Goal: Register for event/course: Sign up to attend an event or enroll in a course

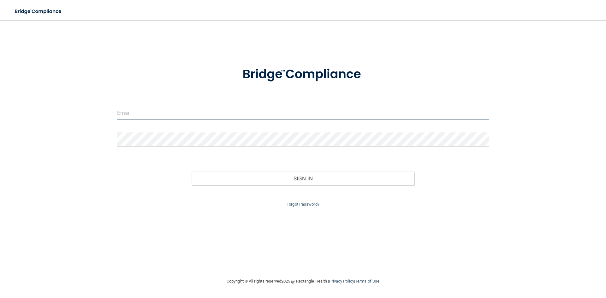
click at [221, 110] on input "email" at bounding box center [303, 113] width 372 height 14
type input "[EMAIL_ADDRESS][DOMAIN_NAME]"
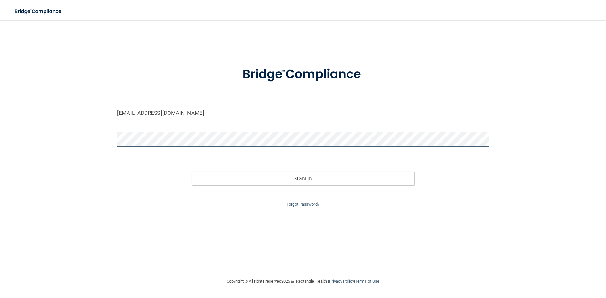
click at [191, 172] on button "Sign In" at bounding box center [302, 179] width 223 height 14
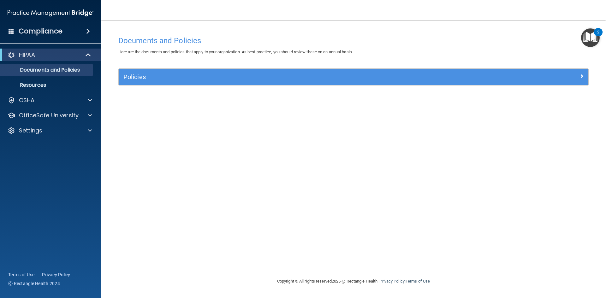
click at [403, 70] on div "Policies" at bounding box center [353, 77] width 469 height 16
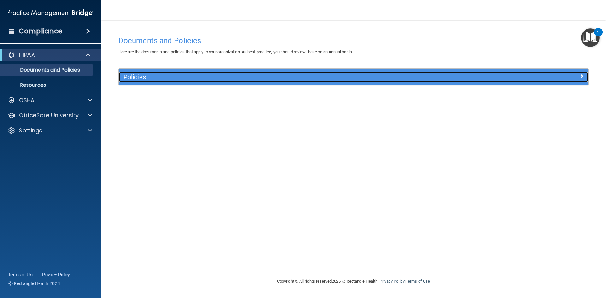
click at [397, 76] on h5 "Policies" at bounding box center [294, 77] width 343 height 7
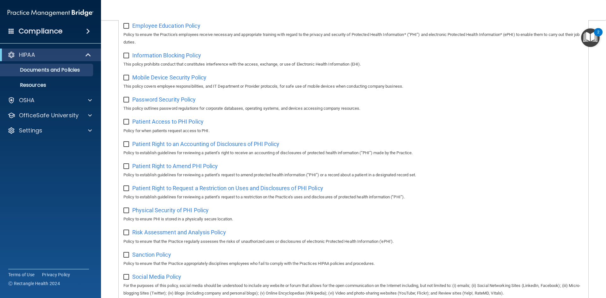
scroll to position [335, 0]
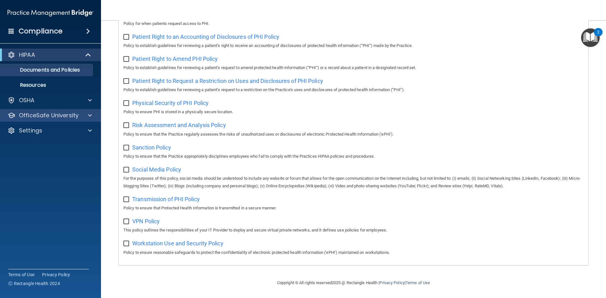
click at [86, 110] on div "OfficeSafe University" at bounding box center [50, 115] width 101 height 13
click at [90, 115] on span at bounding box center [90, 116] width 4 height 8
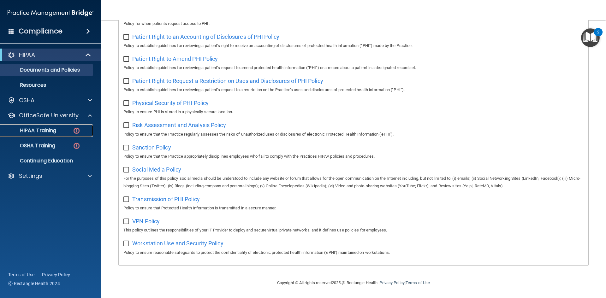
click at [56, 130] on p "HIPAA Training" at bounding box center [30, 130] width 52 height 6
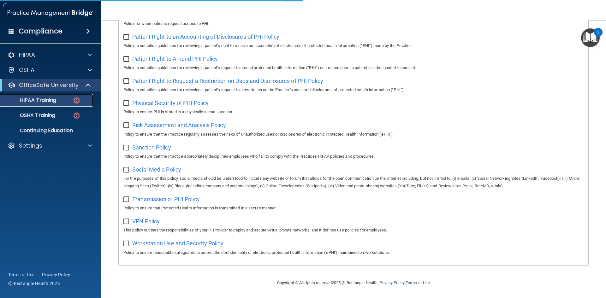
scroll to position [144, 0]
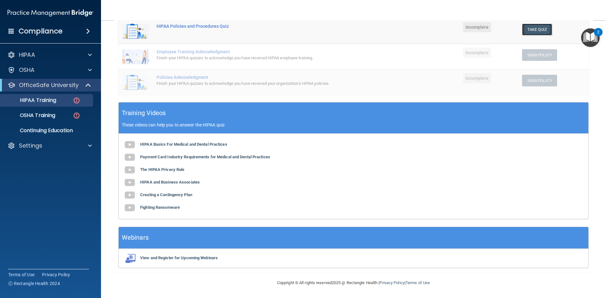
click at [524, 28] on button "Take Quiz" at bounding box center [537, 30] width 30 height 12
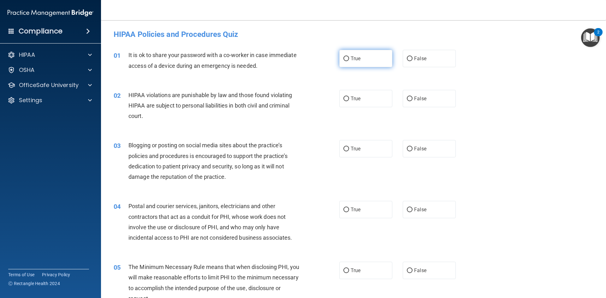
click at [357, 58] on span "True" at bounding box center [355, 59] width 10 height 6
click at [349, 58] on input "True" at bounding box center [346, 58] width 6 height 5
radio input "true"
click at [361, 103] on label "True" at bounding box center [365, 98] width 53 height 17
click at [349, 101] on input "True" at bounding box center [346, 99] width 6 height 5
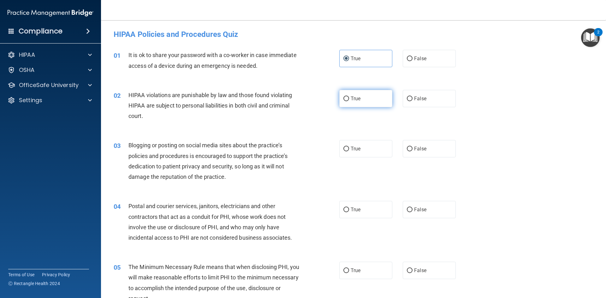
radio input "true"
click at [418, 148] on span "False" at bounding box center [420, 149] width 12 height 6
click at [412, 148] on input "False" at bounding box center [410, 149] width 6 height 5
radio input "true"
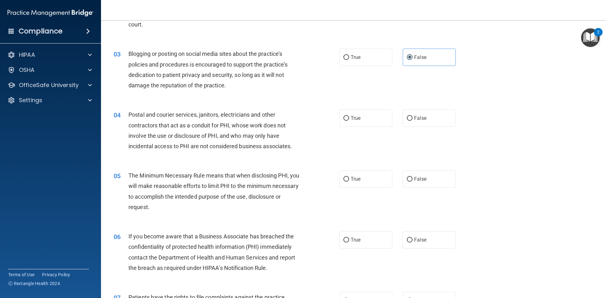
scroll to position [95, 0]
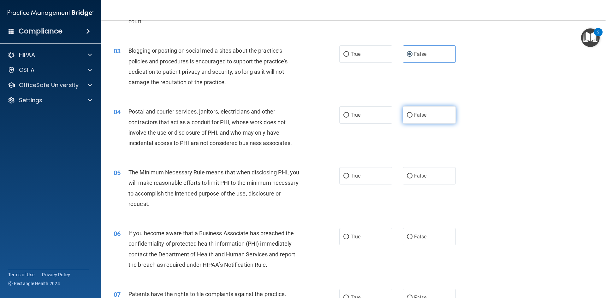
click at [419, 116] on span "False" at bounding box center [420, 115] width 12 height 6
click at [412, 116] on input "False" at bounding box center [410, 115] width 6 height 5
radio input "true"
click at [419, 170] on label "False" at bounding box center [429, 175] width 53 height 17
click at [412, 174] on input "False" at bounding box center [410, 176] width 6 height 5
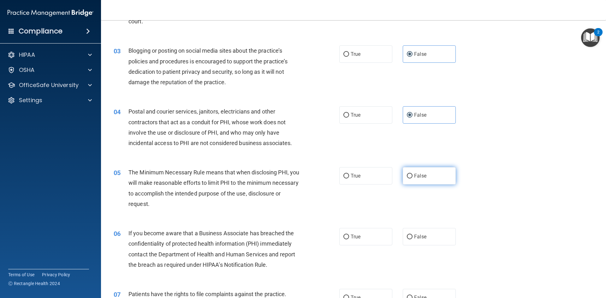
radio input "true"
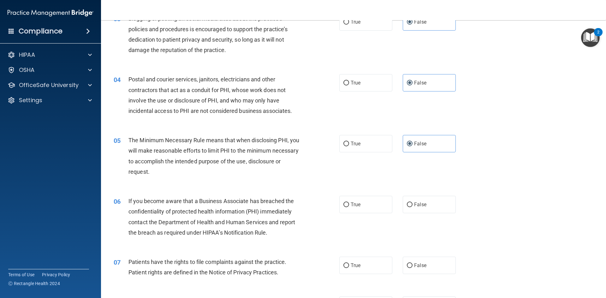
scroll to position [158, 0]
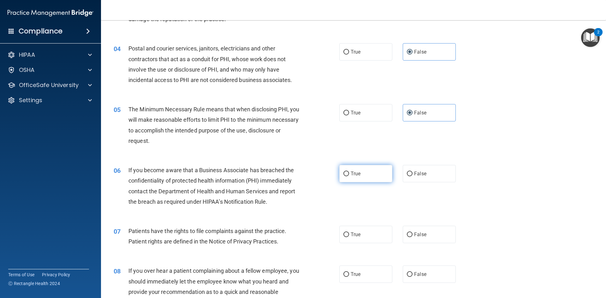
click at [350, 173] on span "True" at bounding box center [355, 174] width 10 height 6
click at [348, 173] on input "True" at bounding box center [346, 174] width 6 height 5
radio input "true"
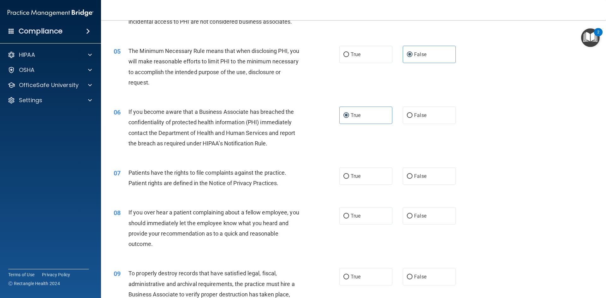
scroll to position [221, 0]
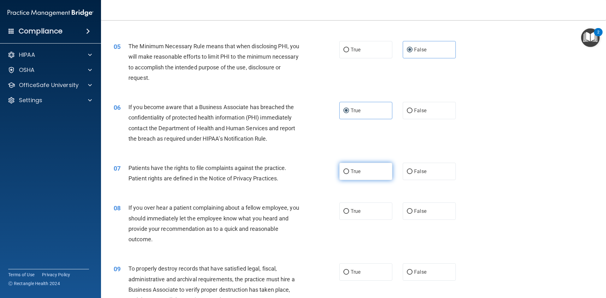
click at [342, 167] on label "True" at bounding box center [365, 171] width 53 height 17
click at [343, 169] on input "True" at bounding box center [346, 171] width 6 height 5
radio input "true"
drag, startPoint x: 341, startPoint y: 166, endPoint x: 285, endPoint y: 145, distance: 59.7
click at [285, 145] on div "06 If you become aware that a Business Associate has breached the confidentiali…" at bounding box center [226, 124] width 244 height 45
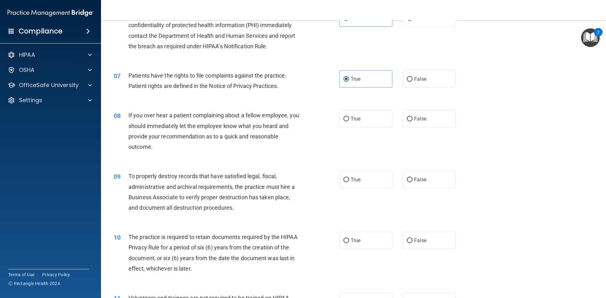
scroll to position [315, 0]
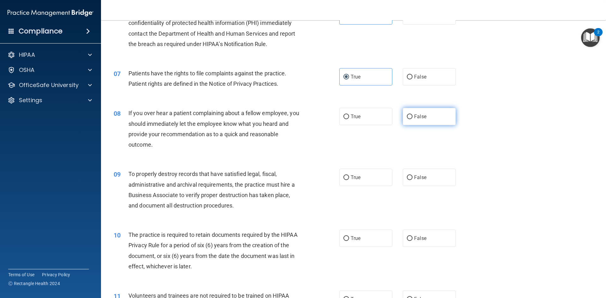
click at [417, 119] on span "False" at bounding box center [420, 117] width 12 height 6
click at [412, 119] on input "False" at bounding box center [410, 117] width 6 height 5
radio input "true"
click at [352, 122] on label "True" at bounding box center [365, 116] width 53 height 17
click at [285, 137] on span "If you over hear a patient complaining about a fellow employee, you should imme…" at bounding box center [213, 129] width 171 height 38
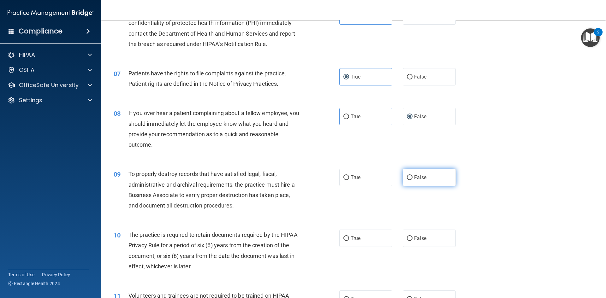
click at [418, 180] on span "False" at bounding box center [420, 177] width 12 height 6
click at [412, 180] on input "False" at bounding box center [410, 177] width 6 height 5
radio input "true"
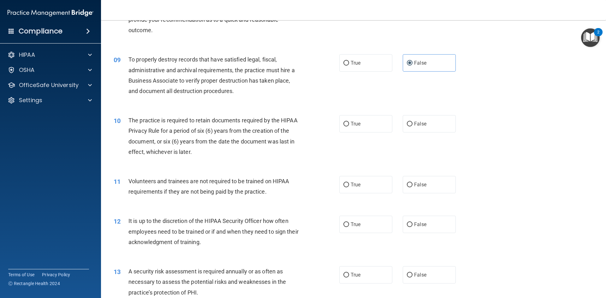
scroll to position [442, 0]
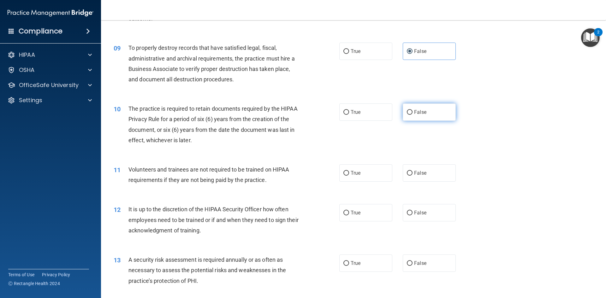
click at [414, 110] on span "False" at bounding box center [420, 112] width 12 height 6
click at [412, 110] on input "False" at bounding box center [410, 112] width 6 height 5
radio input "true"
click at [366, 177] on label "True" at bounding box center [365, 172] width 53 height 17
click at [349, 176] on input "True" at bounding box center [346, 173] width 6 height 5
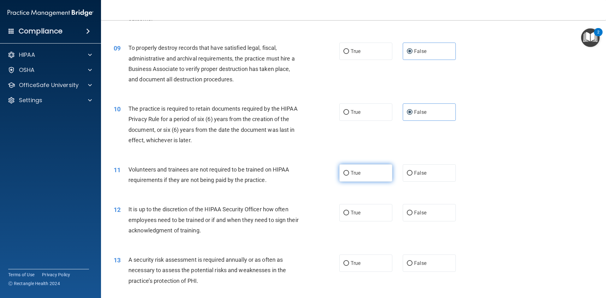
radio input "true"
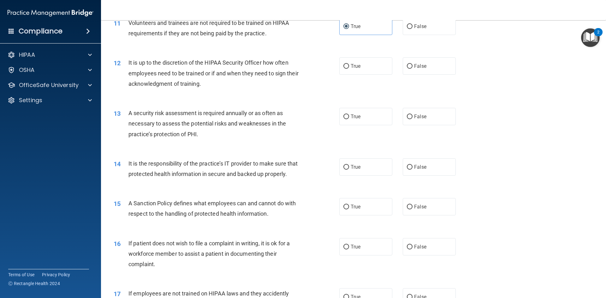
scroll to position [599, 0]
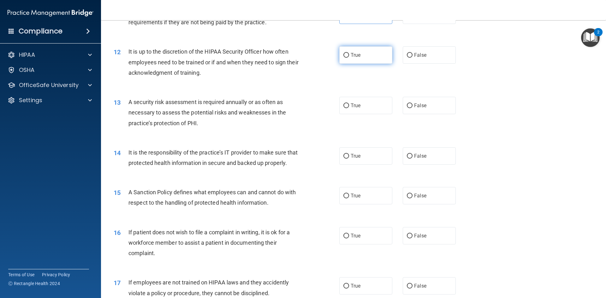
click at [352, 56] on span "True" at bounding box center [355, 55] width 10 height 6
click at [349, 56] on input "True" at bounding box center [346, 55] width 6 height 5
radio input "true"
click at [347, 110] on label "True" at bounding box center [365, 105] width 53 height 17
click at [347, 108] on input "True" at bounding box center [346, 105] width 6 height 5
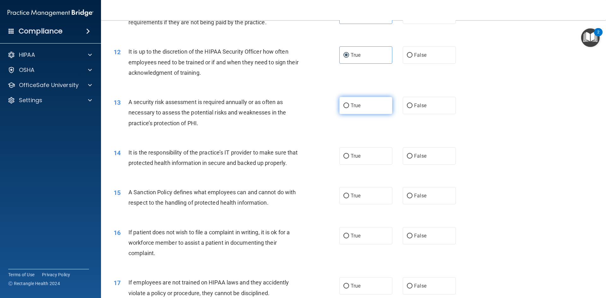
radio input "true"
click at [418, 156] on span "False" at bounding box center [420, 156] width 12 height 6
click at [412, 156] on input "False" at bounding box center [410, 156] width 6 height 5
radio input "true"
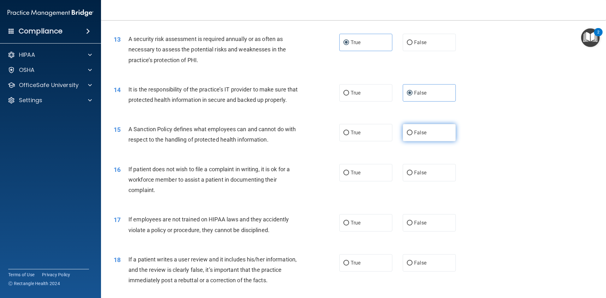
click at [416, 136] on span "False" at bounding box center [420, 133] width 12 height 6
click at [412, 135] on input "False" at bounding box center [410, 133] width 6 height 5
radio input "true"
click at [343, 181] on label "True" at bounding box center [365, 172] width 53 height 17
click at [343, 175] on input "True" at bounding box center [346, 173] width 6 height 5
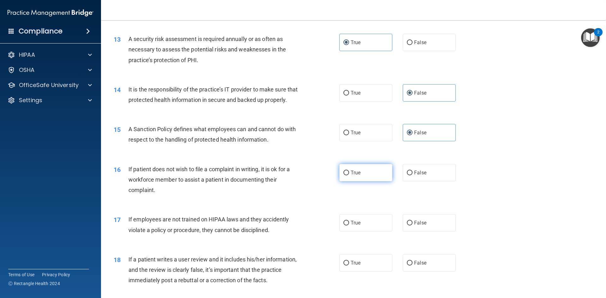
radio input "true"
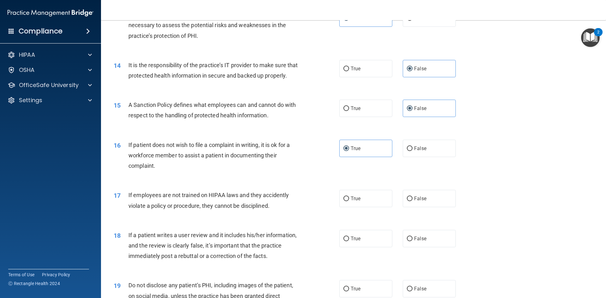
scroll to position [757, 0]
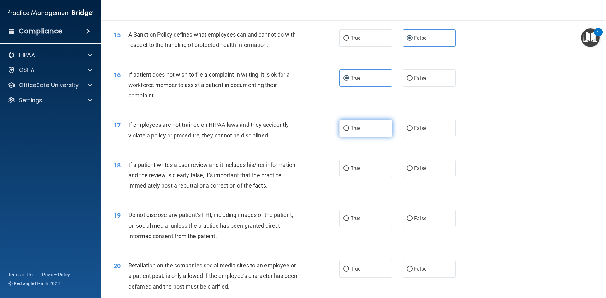
click at [361, 137] on label "True" at bounding box center [365, 128] width 53 height 17
click at [349, 131] on input "True" at bounding box center [346, 128] width 6 height 5
radio input "true"
click at [416, 171] on span "False" at bounding box center [420, 168] width 12 height 6
click at [412, 171] on input "False" at bounding box center [410, 168] width 6 height 5
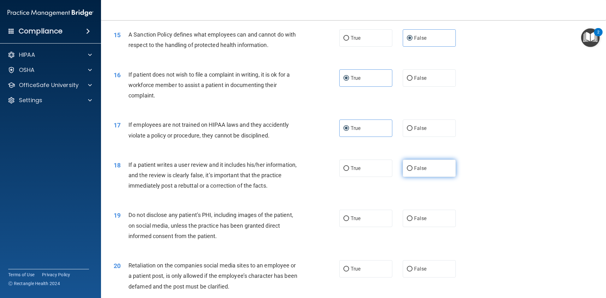
radio input "true"
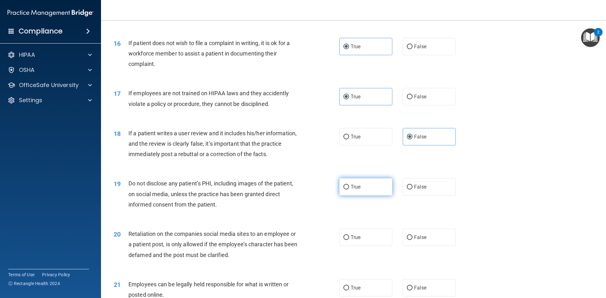
click at [368, 196] on label "True" at bounding box center [365, 186] width 53 height 17
click at [349, 190] on input "True" at bounding box center [346, 187] width 6 height 5
radio input "true"
click at [345, 240] on input "True" at bounding box center [346, 237] width 6 height 5
radio input "true"
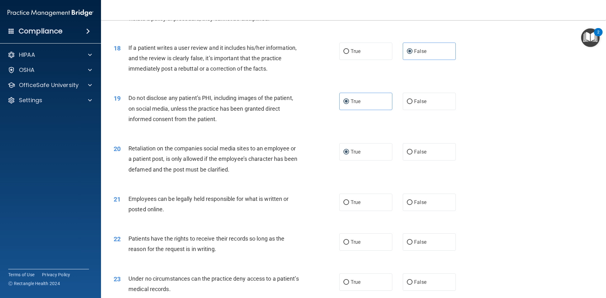
scroll to position [883, 0]
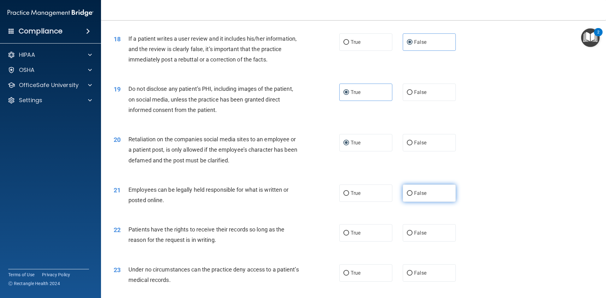
click at [418, 196] on span "False" at bounding box center [420, 193] width 12 height 6
click at [412, 196] on input "False" at bounding box center [410, 193] width 6 height 5
radio input "true"
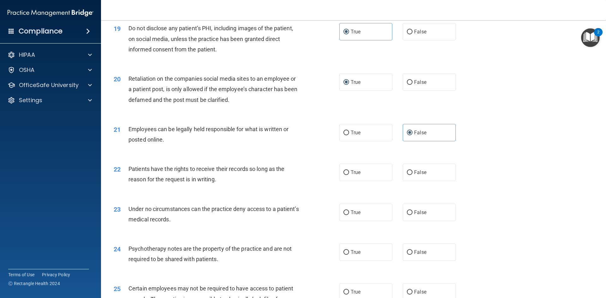
scroll to position [946, 0]
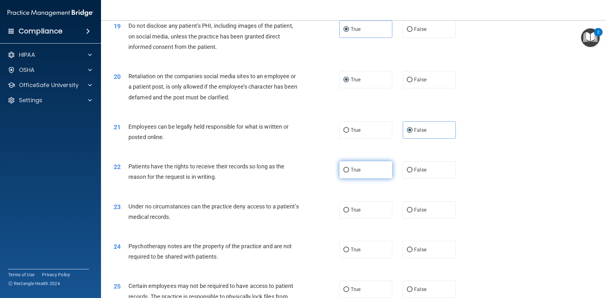
click at [352, 173] on span "True" at bounding box center [355, 170] width 10 height 6
click at [349, 173] on input "True" at bounding box center [346, 170] width 6 height 5
radio input "true"
click at [425, 219] on label "False" at bounding box center [429, 209] width 53 height 17
click at [412, 213] on input "False" at bounding box center [410, 210] width 6 height 5
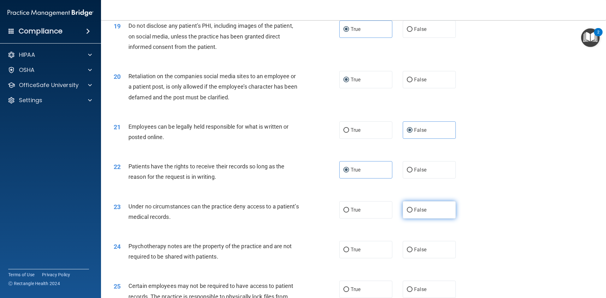
radio input "true"
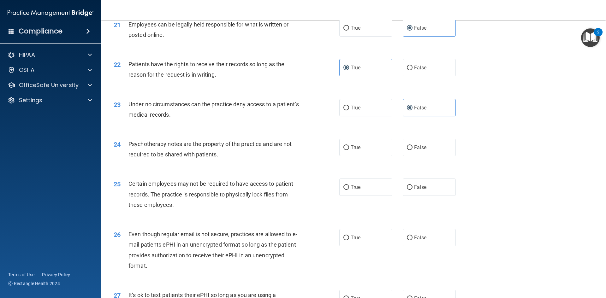
scroll to position [1033, 0]
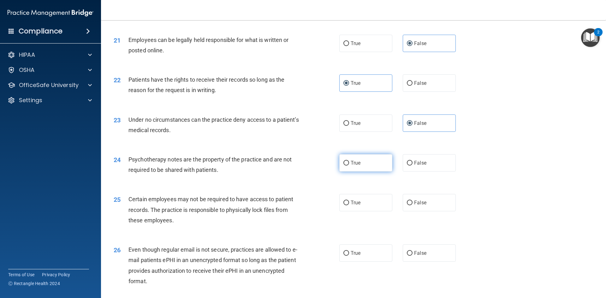
click at [348, 172] on label "True" at bounding box center [365, 162] width 53 height 17
click at [348, 166] on input "True" at bounding box center [346, 163] width 6 height 5
radio input "true"
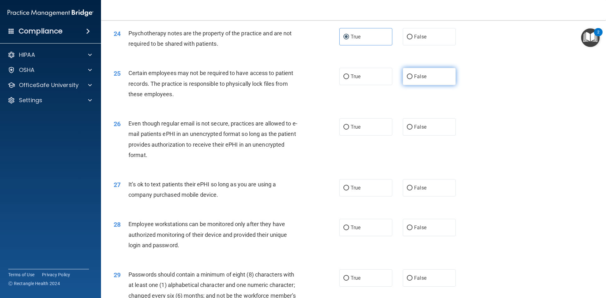
click at [411, 79] on label "False" at bounding box center [429, 76] width 53 height 17
click at [411, 79] on input "False" at bounding box center [410, 76] width 6 height 5
radio input "true"
click at [334, 140] on div "26 Even though regular email is not secure, practices are allowed to e-mail pat…" at bounding box center [226, 140] width 244 height 45
click at [343, 130] on input "True" at bounding box center [346, 127] width 6 height 5
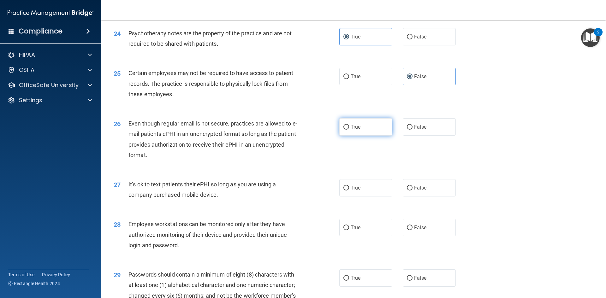
radio input "true"
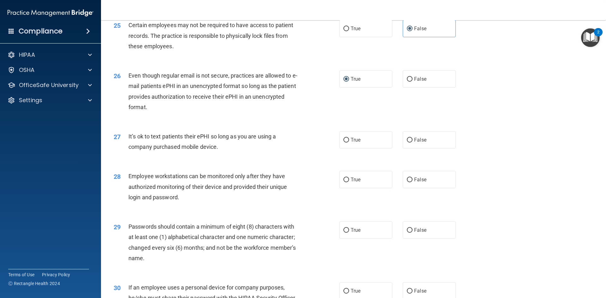
scroll to position [1222, 0]
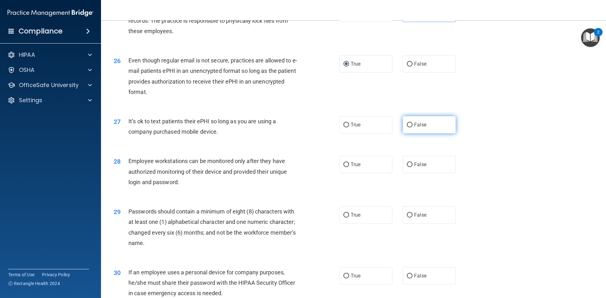
click at [407, 127] on input "False" at bounding box center [410, 125] width 6 height 5
radio input "true"
click at [397, 173] on div "True False" at bounding box center [402, 164] width 127 height 17
click at [421, 168] on span "False" at bounding box center [420, 165] width 12 height 6
click at [412, 167] on input "False" at bounding box center [410, 164] width 6 height 5
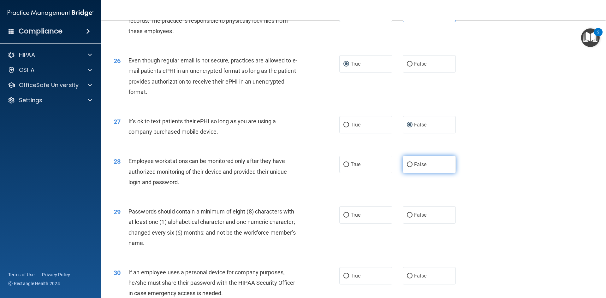
radio input "true"
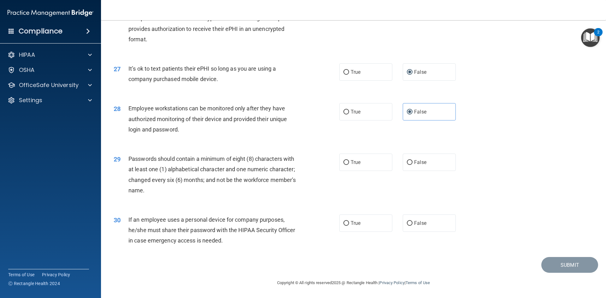
scroll to position [1285, 0]
click at [350, 163] on span "True" at bounding box center [355, 162] width 10 height 6
click at [348, 163] on input "True" at bounding box center [346, 162] width 6 height 5
radio input "true"
click at [421, 227] on label "False" at bounding box center [429, 223] width 53 height 17
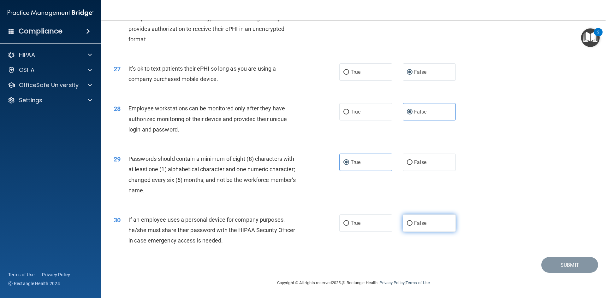
click at [412, 226] on input "False" at bounding box center [410, 223] width 6 height 5
radio input "true"
click at [555, 264] on button "Submit" at bounding box center [569, 265] width 57 height 16
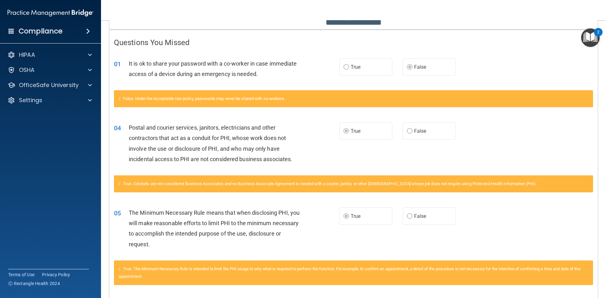
scroll to position [126, 0]
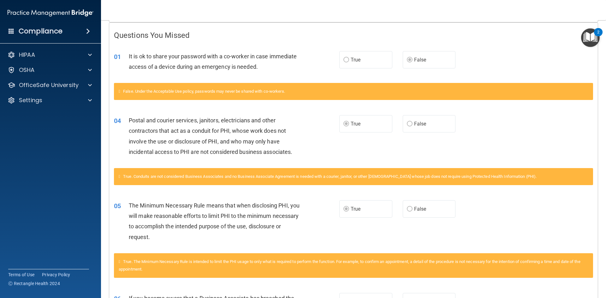
click at [364, 62] on label "True" at bounding box center [365, 59] width 53 height 17
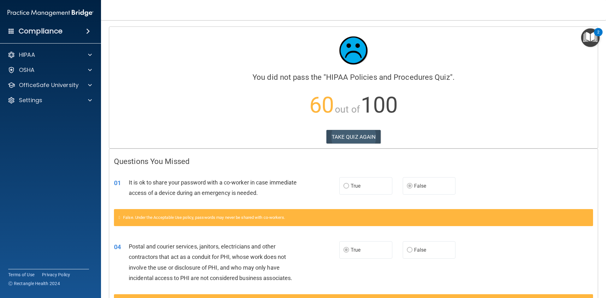
scroll to position [32, 0]
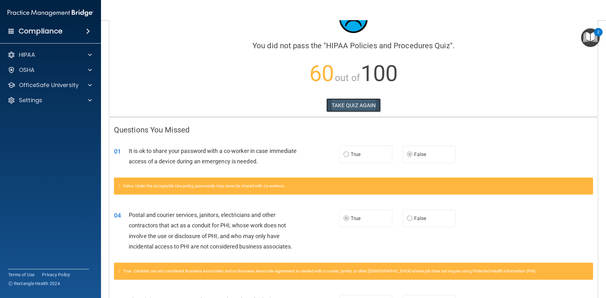
click at [353, 108] on button "TAKE QUIZ AGAIN" at bounding box center [353, 105] width 55 height 14
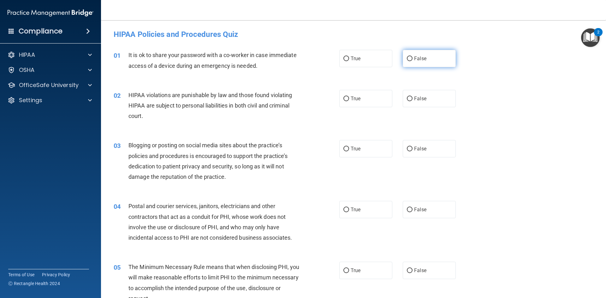
click at [425, 60] on label "False" at bounding box center [429, 58] width 53 height 17
click at [412, 60] on input "False" at bounding box center [410, 58] width 6 height 5
radio input "true"
click at [352, 96] on span "True" at bounding box center [355, 99] width 10 height 6
click at [349, 97] on input "True" at bounding box center [346, 99] width 6 height 5
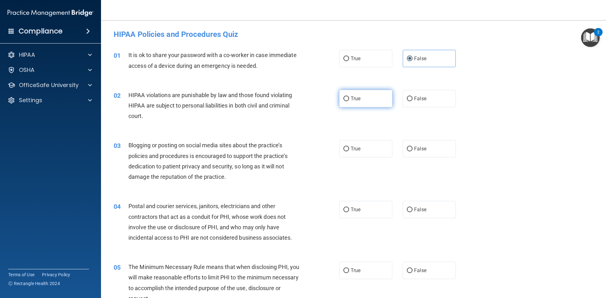
radio input "true"
click at [418, 153] on label "False" at bounding box center [429, 148] width 53 height 17
click at [412, 151] on input "False" at bounding box center [410, 149] width 6 height 5
radio input "true"
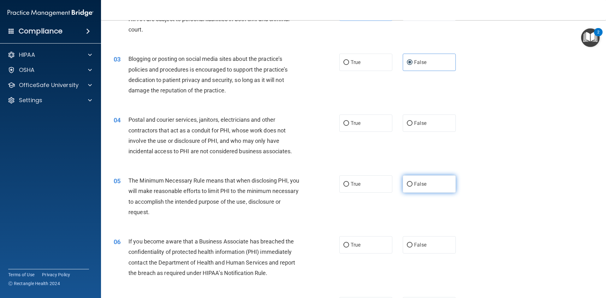
scroll to position [95, 0]
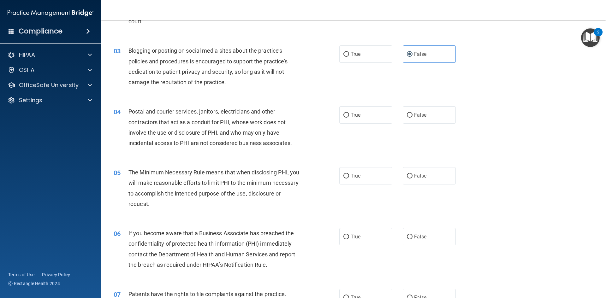
drag, startPoint x: 366, startPoint y: 119, endPoint x: 363, endPoint y: 132, distance: 12.8
click at [366, 119] on label "True" at bounding box center [365, 114] width 53 height 17
click at [349, 118] on input "True" at bounding box center [346, 115] width 6 height 5
radio input "true"
click at [355, 166] on div "05 The Minimum Necessary Rule means that when disclosing PHI, you will make rea…" at bounding box center [353, 189] width 489 height 61
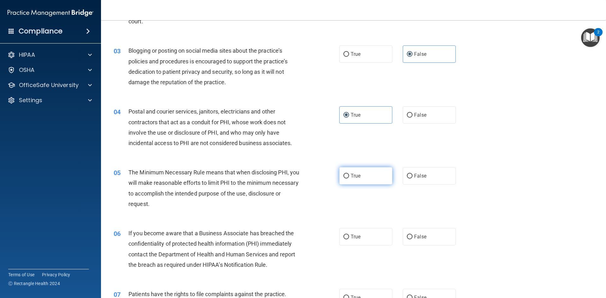
click at [356, 171] on label "True" at bounding box center [365, 175] width 53 height 17
click at [349, 174] on input "True" at bounding box center [346, 176] width 6 height 5
radio input "true"
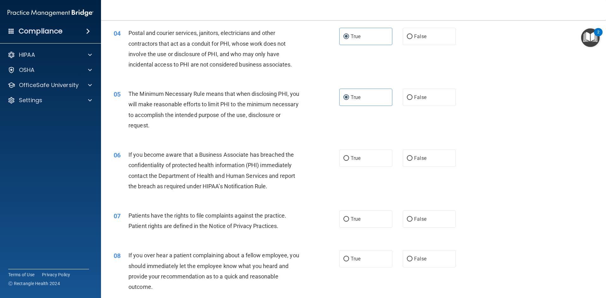
scroll to position [189, 0]
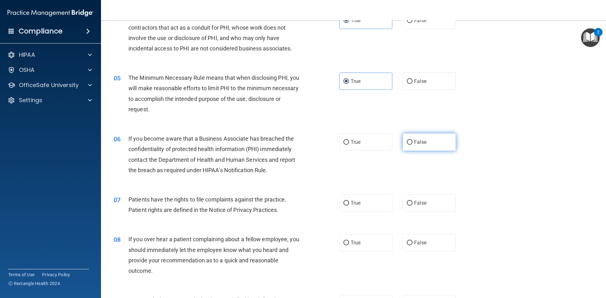
click at [430, 144] on label "False" at bounding box center [429, 141] width 53 height 17
click at [412, 144] on input "False" at bounding box center [410, 142] width 6 height 5
radio input "true"
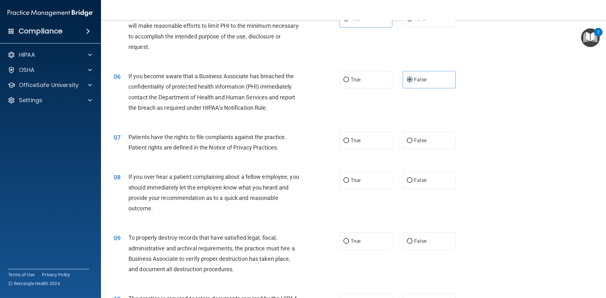
scroll to position [252, 0]
click at [356, 138] on span "True" at bounding box center [355, 140] width 10 height 6
click at [349, 138] on input "True" at bounding box center [346, 140] width 6 height 5
radio input "true"
click at [355, 183] on label "True" at bounding box center [365, 179] width 53 height 17
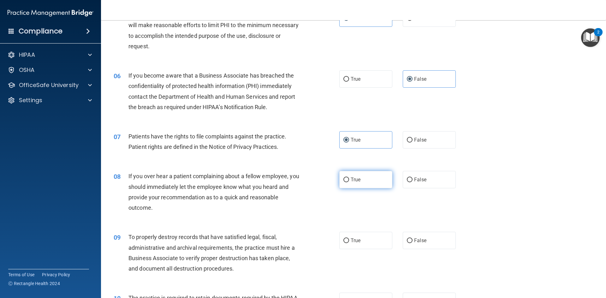
click at [349, 182] on input "True" at bounding box center [346, 180] width 6 height 5
radio input "true"
click at [428, 237] on label "False" at bounding box center [429, 240] width 53 height 17
click at [412, 238] on input "False" at bounding box center [410, 240] width 6 height 5
radio input "true"
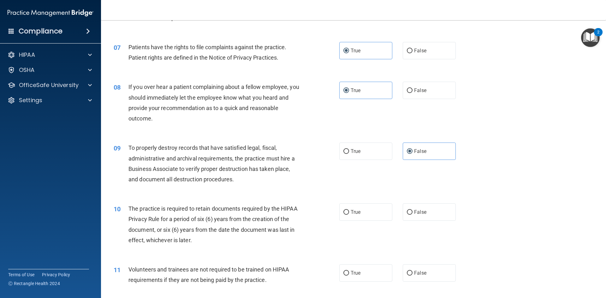
scroll to position [347, 0]
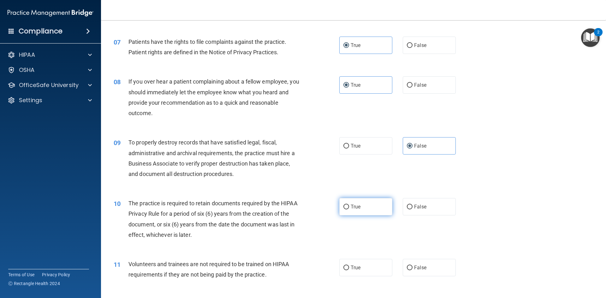
click at [371, 204] on label "True" at bounding box center [365, 206] width 53 height 17
click at [349, 205] on input "True" at bounding box center [346, 207] width 6 height 5
radio input "true"
click at [414, 271] on label "False" at bounding box center [429, 267] width 53 height 17
click at [412, 270] on input "False" at bounding box center [410, 268] width 6 height 5
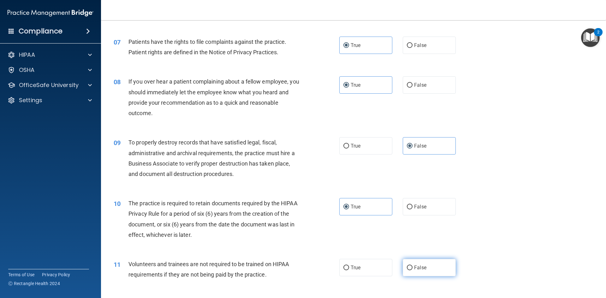
radio input "true"
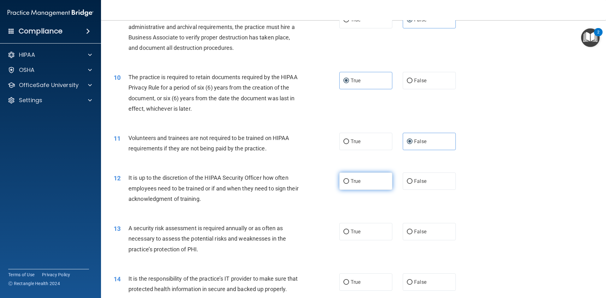
click at [353, 178] on label "True" at bounding box center [365, 181] width 53 height 17
click at [349, 179] on input "True" at bounding box center [346, 181] width 6 height 5
radio input "true"
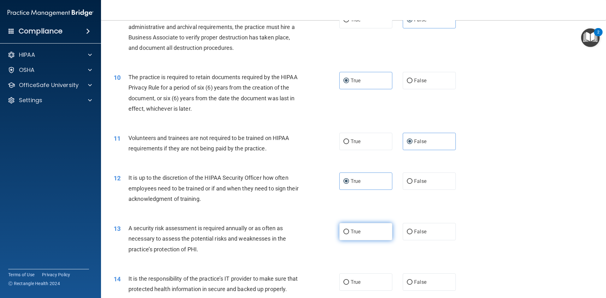
click at [356, 230] on span "True" at bounding box center [355, 232] width 10 height 6
click at [349, 230] on input "True" at bounding box center [346, 232] width 6 height 5
radio input "true"
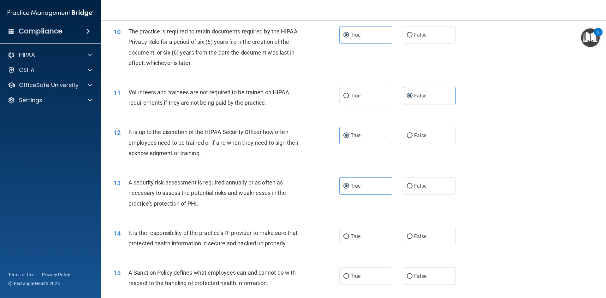
scroll to position [568, 0]
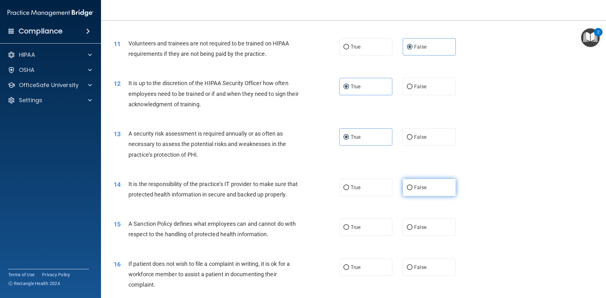
click at [426, 187] on label "False" at bounding box center [429, 187] width 53 height 17
click at [412, 187] on input "False" at bounding box center [410, 187] width 6 height 5
radio input "true"
click at [424, 236] on label "False" at bounding box center [429, 227] width 53 height 17
click at [412, 230] on input "False" at bounding box center [410, 227] width 6 height 5
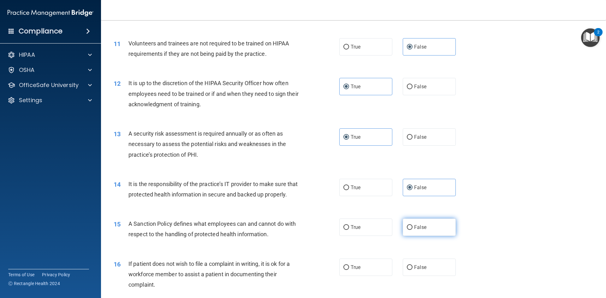
radio input "true"
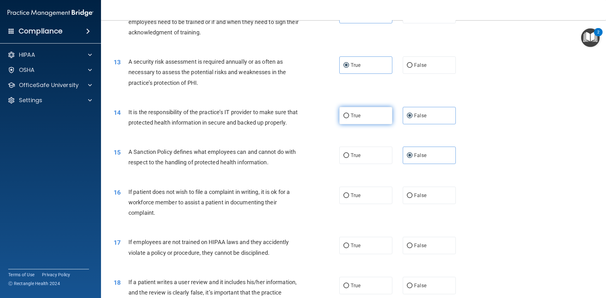
scroll to position [694, 0]
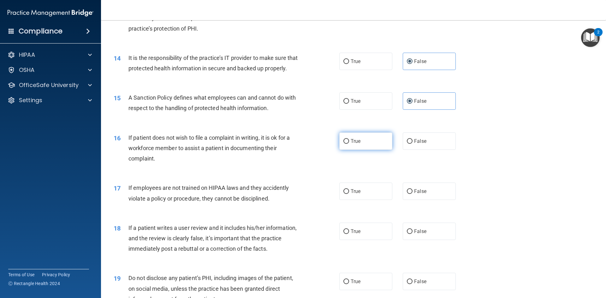
click at [368, 150] on label "True" at bounding box center [365, 140] width 53 height 17
click at [349, 144] on input "True" at bounding box center [346, 141] width 6 height 5
radio input "true"
click at [409, 194] on input "False" at bounding box center [410, 191] width 6 height 5
radio input "true"
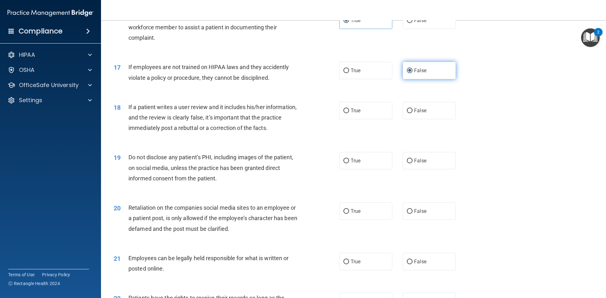
scroll to position [820, 0]
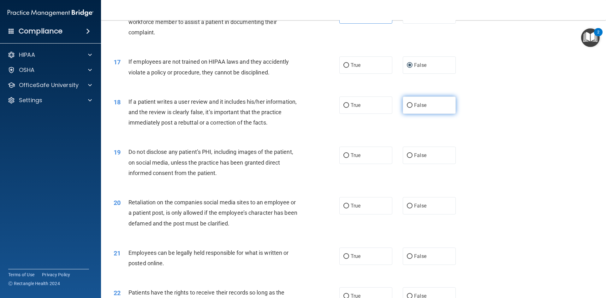
click at [434, 111] on label "False" at bounding box center [429, 105] width 53 height 17
click at [412, 108] on input "False" at bounding box center [410, 105] width 6 height 5
radio input "true"
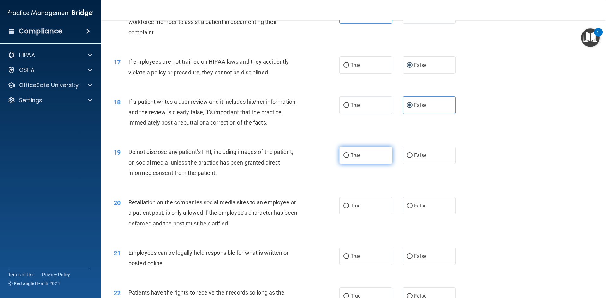
click at [362, 163] on label "True" at bounding box center [365, 155] width 53 height 17
click at [349, 158] on input "True" at bounding box center [346, 155] width 6 height 5
radio input "true"
click at [409, 209] on label "False" at bounding box center [429, 205] width 53 height 17
click at [409, 209] on input "False" at bounding box center [410, 206] width 6 height 5
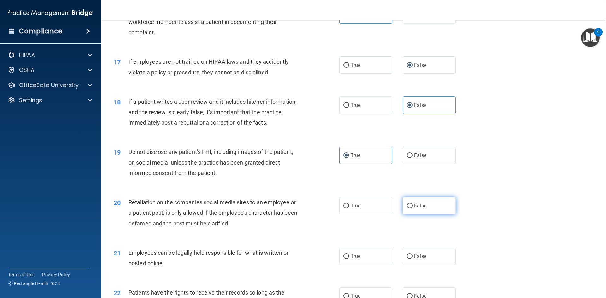
radio input "true"
click at [373, 260] on label "True" at bounding box center [365, 256] width 53 height 17
click at [349, 259] on input "True" at bounding box center [346, 256] width 6 height 5
radio input "true"
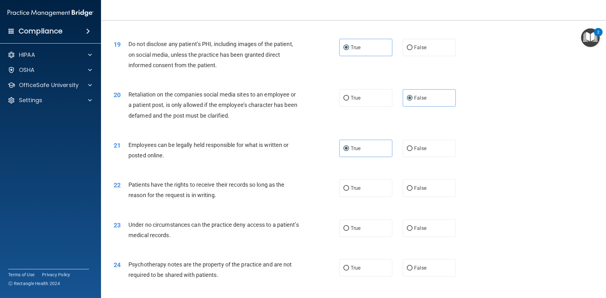
scroll to position [946, 0]
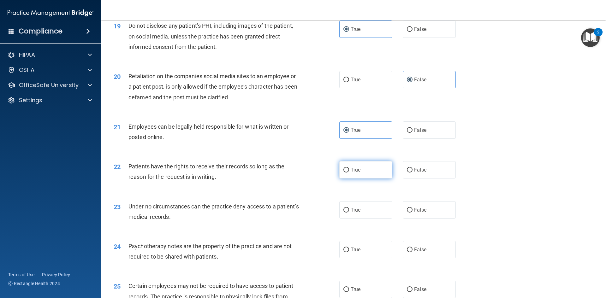
click at [363, 179] on label "True" at bounding box center [365, 169] width 53 height 17
click at [349, 173] on input "True" at bounding box center [346, 170] width 6 height 5
radio input "true"
click at [421, 213] on span "False" at bounding box center [420, 210] width 12 height 6
click at [412, 213] on input "False" at bounding box center [410, 210] width 6 height 5
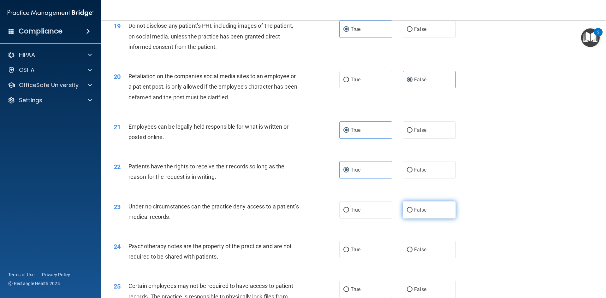
radio input "true"
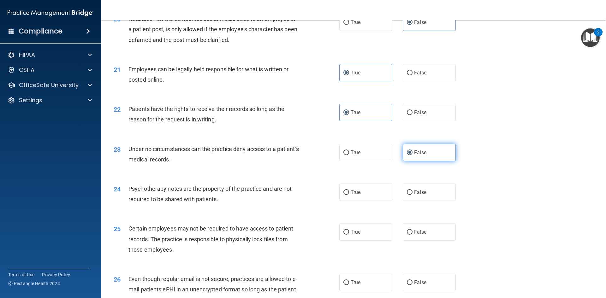
scroll to position [1009, 0]
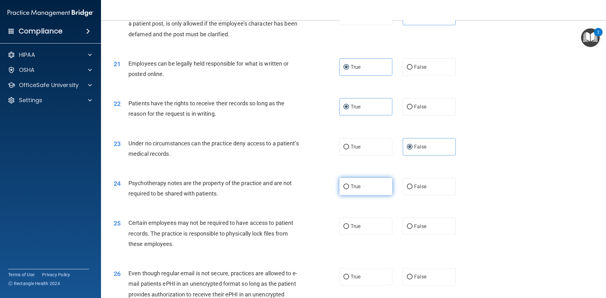
click at [355, 195] on label "True" at bounding box center [365, 186] width 53 height 17
click at [349, 189] on input "True" at bounding box center [346, 187] width 6 height 5
radio input "true"
click at [356, 229] on span "True" at bounding box center [355, 226] width 10 height 6
click at [349, 229] on input "True" at bounding box center [346, 226] width 6 height 5
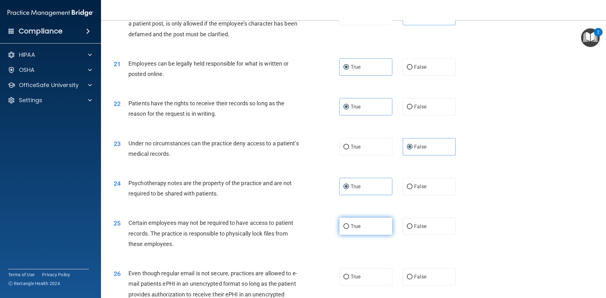
radio input "true"
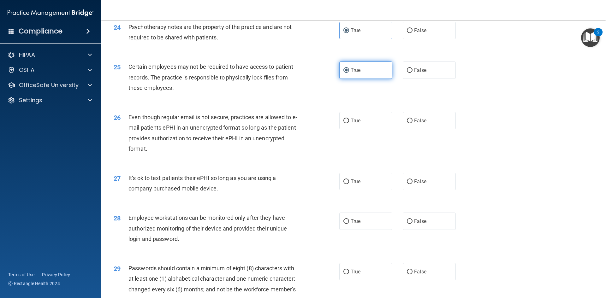
scroll to position [1167, 0]
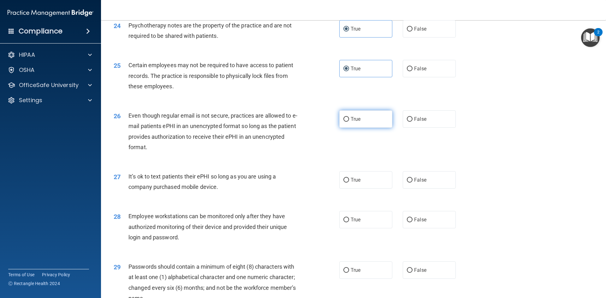
click at [362, 127] on label "True" at bounding box center [365, 118] width 53 height 17
click at [349, 122] on input "True" at bounding box center [346, 119] width 6 height 5
radio input "true"
click at [429, 189] on label "False" at bounding box center [429, 179] width 53 height 17
click at [412, 183] on input "False" at bounding box center [410, 180] width 6 height 5
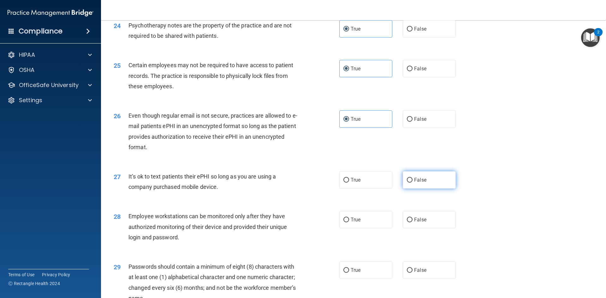
radio input "true"
click at [424, 225] on label "False" at bounding box center [429, 219] width 53 height 17
click at [412, 222] on input "False" at bounding box center [410, 220] width 6 height 5
radio input "true"
click at [368, 279] on label "True" at bounding box center [365, 270] width 53 height 17
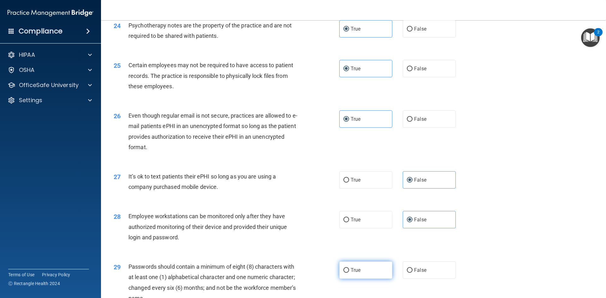
click at [349, 273] on input "True" at bounding box center [346, 270] width 6 height 5
radio input "true"
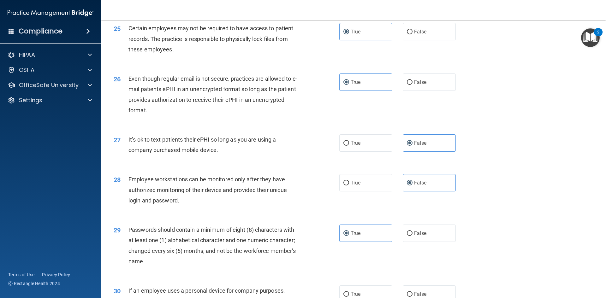
scroll to position [1285, 0]
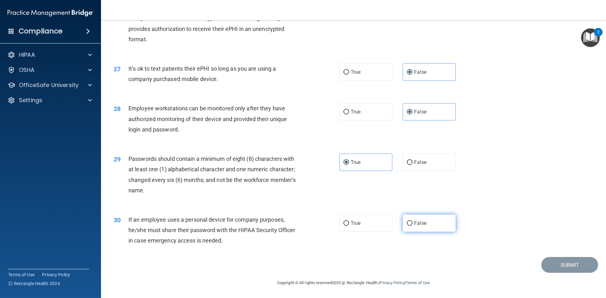
click at [408, 227] on label "False" at bounding box center [429, 223] width 53 height 17
click at [408, 226] on input "False" at bounding box center [410, 223] width 6 height 5
radio input "true"
click at [560, 262] on button "Submit" at bounding box center [569, 265] width 57 height 16
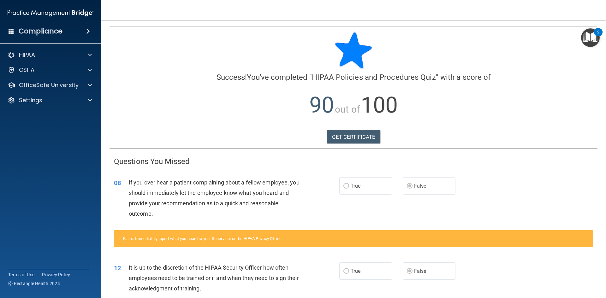
click at [344, 128] on div "Calculating your score.... Success! You've completed " HIPAA Policies and Proce…" at bounding box center [353, 87] width 488 height 121
click at [344, 136] on link "GET CERTIFICATE" at bounding box center [353, 137] width 54 height 14
click at [86, 85] on div at bounding box center [89, 85] width 16 height 8
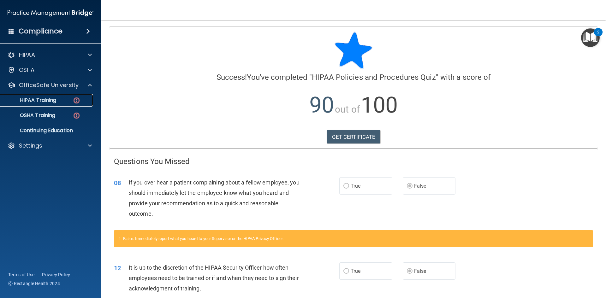
click at [64, 103] on div "HIPAA Training" at bounding box center [47, 100] width 86 height 6
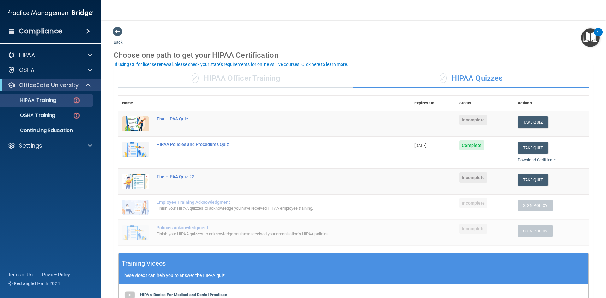
drag, startPoint x: 468, startPoint y: 16, endPoint x: 465, endPoint y: 51, distance: 34.8
click at [465, 51] on div "Choose one path to get your HIPAA Certification" at bounding box center [353, 55] width 479 height 18
click at [527, 123] on button "Take Quiz" at bounding box center [532, 122] width 30 height 12
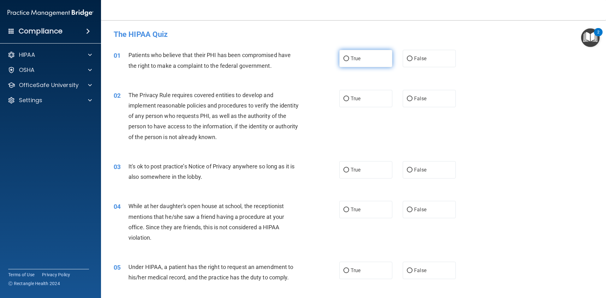
click at [364, 62] on label "True" at bounding box center [365, 58] width 53 height 17
click at [349, 61] on input "True" at bounding box center [346, 58] width 6 height 5
radio input "true"
click at [358, 99] on label "True" at bounding box center [365, 98] width 53 height 17
click at [349, 99] on input "True" at bounding box center [346, 99] width 6 height 5
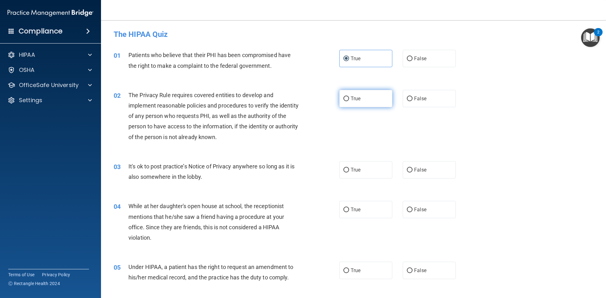
radio input "true"
click at [398, 55] on div "True False" at bounding box center [402, 58] width 127 height 17
click at [415, 60] on span "False" at bounding box center [420, 59] width 12 height 6
click at [412, 60] on input "False" at bounding box center [410, 58] width 6 height 5
radio input "true"
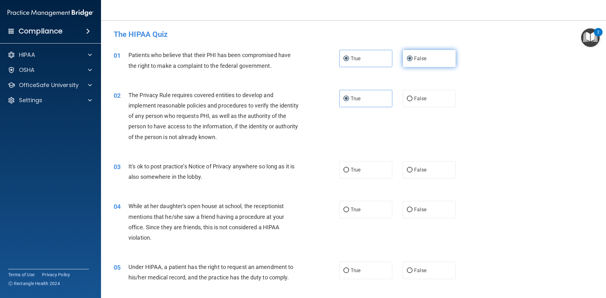
radio input "false"
click at [438, 175] on label "False" at bounding box center [429, 169] width 53 height 17
click at [412, 173] on input "False" at bounding box center [410, 170] width 6 height 5
radio input "true"
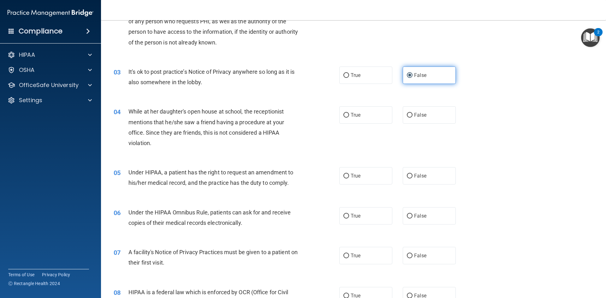
scroll to position [126, 0]
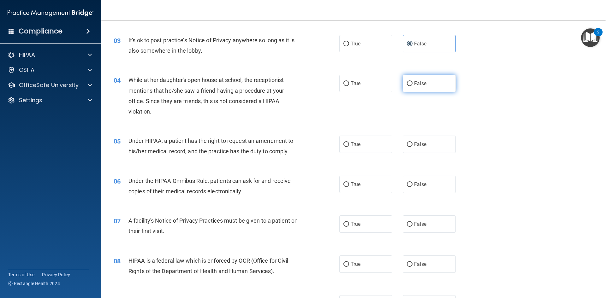
click at [422, 87] on label "False" at bounding box center [429, 83] width 53 height 17
click at [412, 86] on input "False" at bounding box center [410, 83] width 6 height 5
radio input "true"
click at [440, 146] on label "False" at bounding box center [429, 144] width 53 height 17
click at [412, 146] on input "False" at bounding box center [410, 144] width 6 height 5
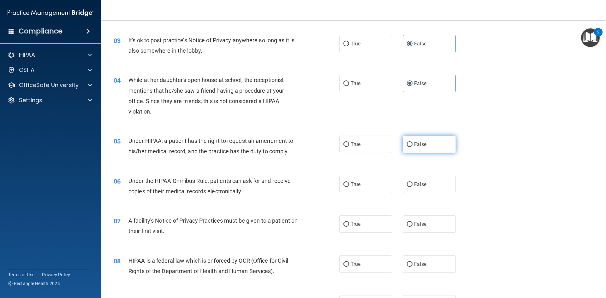
radio input "true"
click at [360, 185] on label "True" at bounding box center [365, 184] width 53 height 17
click at [349, 185] on input "True" at bounding box center [346, 184] width 6 height 5
radio input "true"
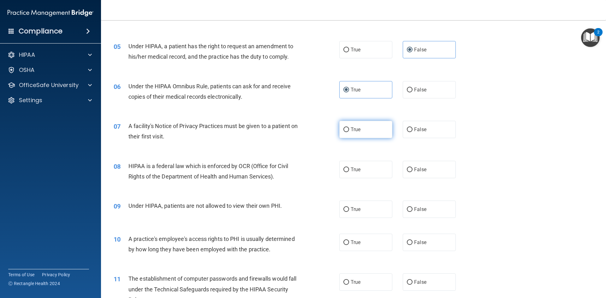
click at [356, 132] on span "True" at bounding box center [355, 129] width 10 height 6
click at [349, 132] on input "True" at bounding box center [346, 129] width 6 height 5
radio input "true"
click at [370, 175] on label "True" at bounding box center [365, 169] width 53 height 17
click at [349, 172] on input "True" at bounding box center [346, 170] width 6 height 5
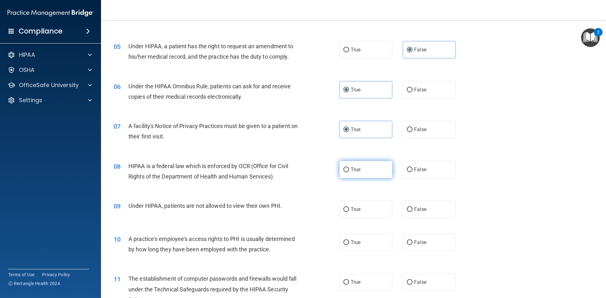
radio input "true"
click at [431, 209] on label "False" at bounding box center [429, 209] width 53 height 17
click at [412, 209] on input "False" at bounding box center [410, 209] width 6 height 5
radio input "true"
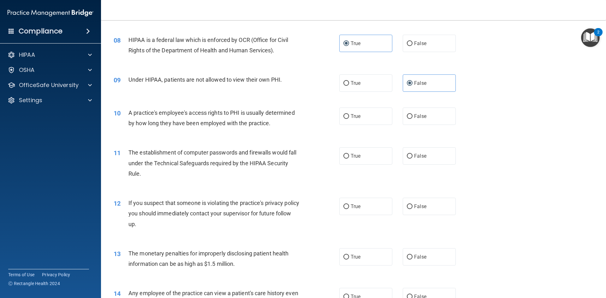
scroll to position [410, 0]
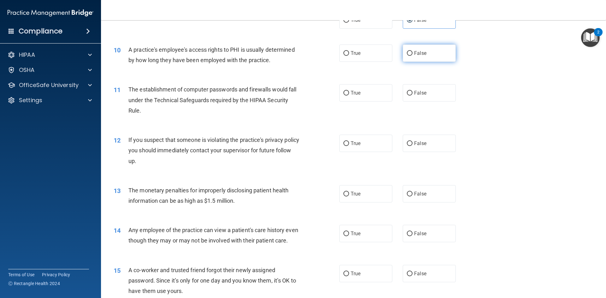
click at [408, 61] on label "False" at bounding box center [429, 52] width 53 height 17
click at [408, 56] on input "False" at bounding box center [410, 53] width 6 height 5
radio input "true"
click at [368, 92] on label "True" at bounding box center [365, 92] width 53 height 17
click at [349, 92] on input "True" at bounding box center [346, 93] width 6 height 5
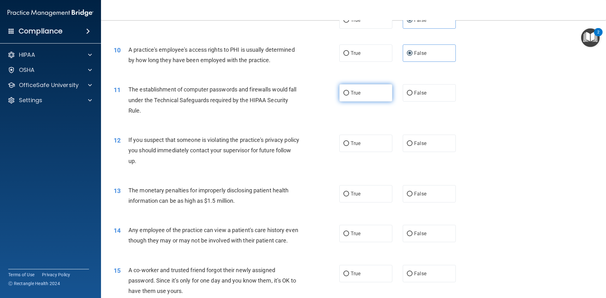
radio input "true"
click at [352, 143] on span "True" at bounding box center [355, 143] width 10 height 6
click at [349, 143] on input "True" at bounding box center [346, 143] width 6 height 5
radio input "true"
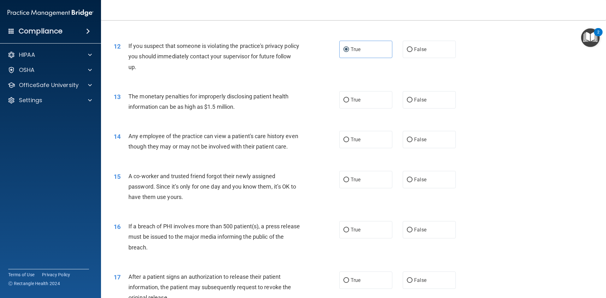
scroll to position [505, 0]
click at [347, 103] on label "True" at bounding box center [365, 99] width 53 height 17
click at [347, 102] on input "True" at bounding box center [346, 99] width 6 height 5
radio input "true"
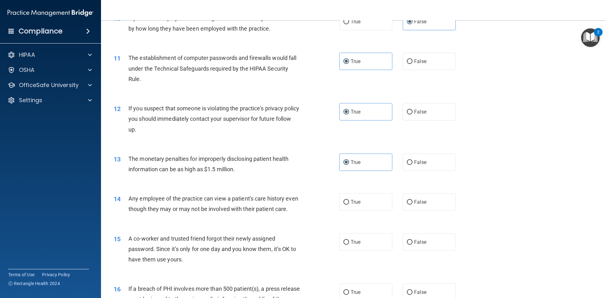
scroll to position [410, 0]
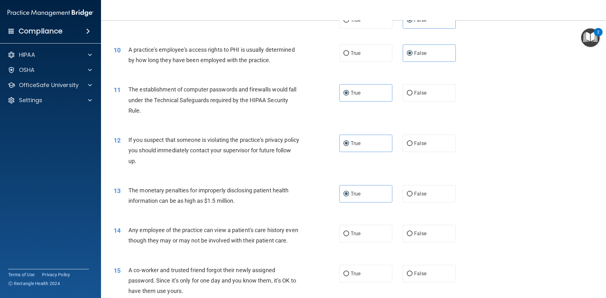
drag, startPoint x: 305, startPoint y: 151, endPoint x: 250, endPoint y: 135, distance: 57.0
click at [250, 135] on div "If you suspect that someone is violating the practice's privacy policy you shou…" at bounding box center [216, 151] width 176 height 32
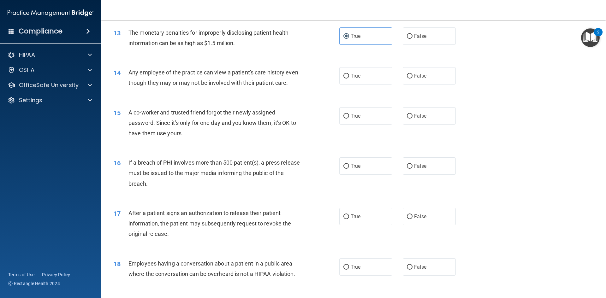
scroll to position [599, 0]
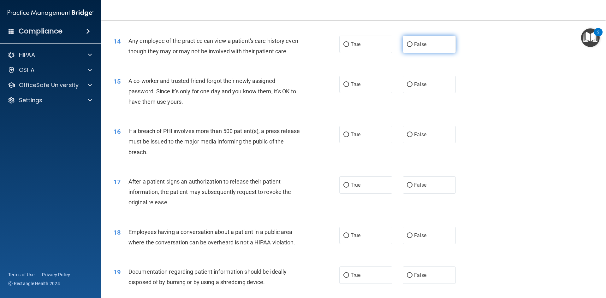
click at [410, 41] on label "False" at bounding box center [429, 44] width 53 height 17
click at [410, 42] on input "False" at bounding box center [410, 44] width 6 height 5
radio input "true"
click at [410, 93] on label "False" at bounding box center [429, 84] width 53 height 17
click at [410, 87] on input "False" at bounding box center [410, 84] width 6 height 5
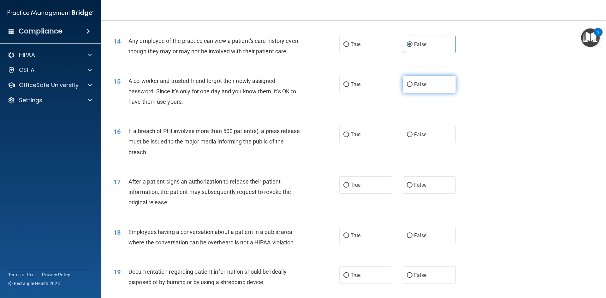
radio input "true"
click at [343, 137] on input "True" at bounding box center [346, 134] width 6 height 5
radio input "true"
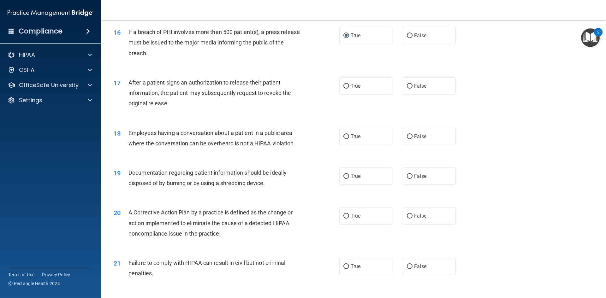
scroll to position [694, 0]
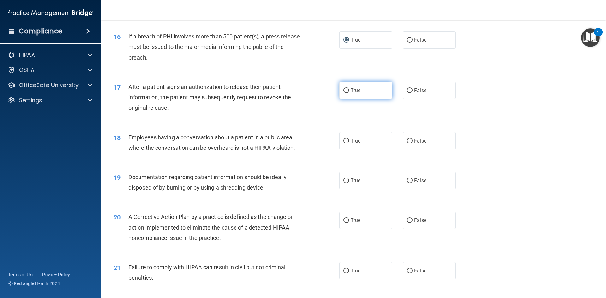
click at [354, 93] on span "True" at bounding box center [355, 90] width 10 height 6
click at [349, 93] on input "True" at bounding box center [346, 90] width 6 height 5
radio input "true"
click at [407, 144] on input "False" at bounding box center [410, 141] width 6 height 5
radio input "true"
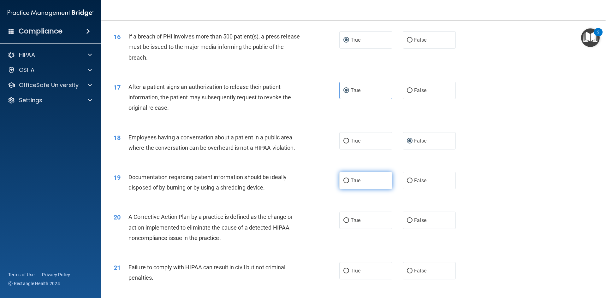
click at [358, 189] on label "True" at bounding box center [365, 180] width 53 height 17
click at [349, 183] on input "True" at bounding box center [346, 181] width 6 height 5
radio input "true"
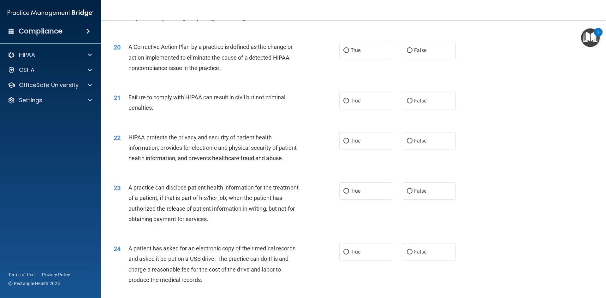
scroll to position [883, 0]
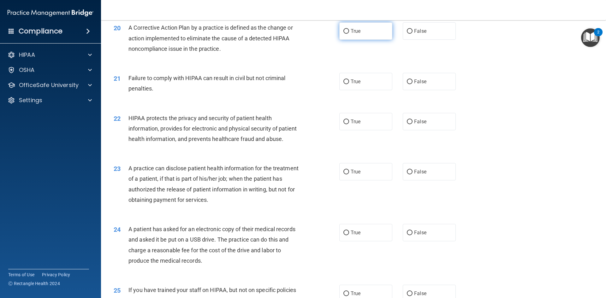
click at [344, 40] on label "True" at bounding box center [365, 30] width 53 height 17
click at [344, 34] on input "True" at bounding box center [346, 31] width 6 height 5
radio input "true"
click at [412, 87] on label "False" at bounding box center [429, 81] width 53 height 17
click at [412, 84] on input "False" at bounding box center [410, 81] width 6 height 5
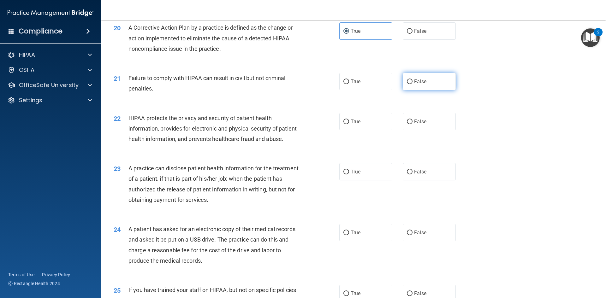
radio input "true"
